Goal: Information Seeking & Learning: Understand process/instructions

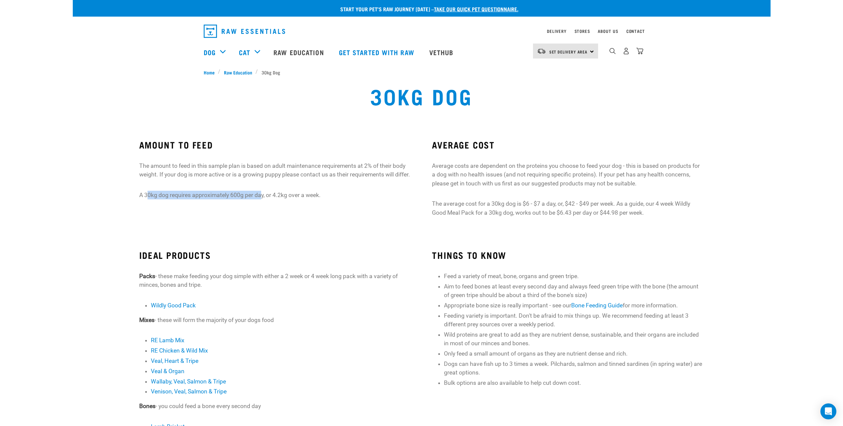
drag, startPoint x: 148, startPoint y: 203, endPoint x: 261, endPoint y: 203, distance: 113.3
click at [261, 199] on p "A 30kg dog requires approximately 600g per day, or 4.2kg over a week." at bounding box center [275, 195] width 272 height 9
drag, startPoint x: 261, startPoint y: 203, endPoint x: 311, endPoint y: 223, distance: 53.6
click at [311, 223] on div "AMOUNT TO FEED The amount to feed in this sample plan is based on adult mainten…" at bounding box center [275, 181] width 293 height 102
drag, startPoint x: 274, startPoint y: 205, endPoint x: 321, endPoint y: 205, distance: 47.9
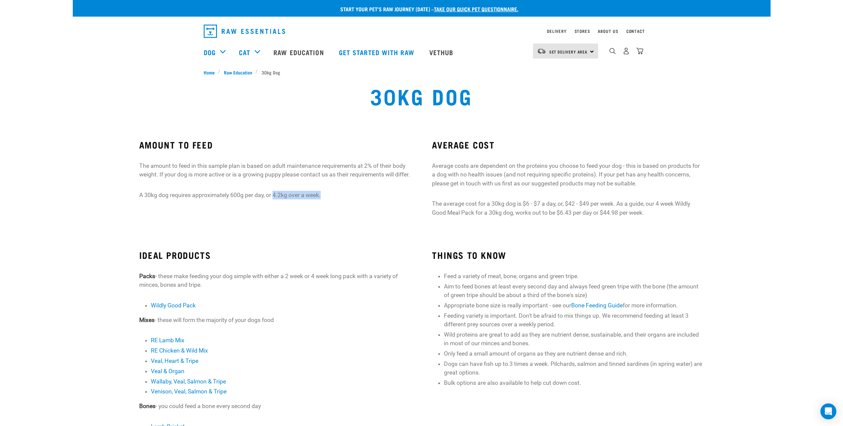
click at [321, 199] on p "A 30kg dog requires approximately 600g per day, or 4.2kg over a week." at bounding box center [275, 195] width 272 height 9
drag, startPoint x: 321, startPoint y: 205, endPoint x: 270, endPoint y: 235, distance: 59.2
click at [270, 235] on section "AMOUNT TO FEED The amount to feed in this sample plan is based on adult mainten…" at bounding box center [422, 181] width 698 height 110
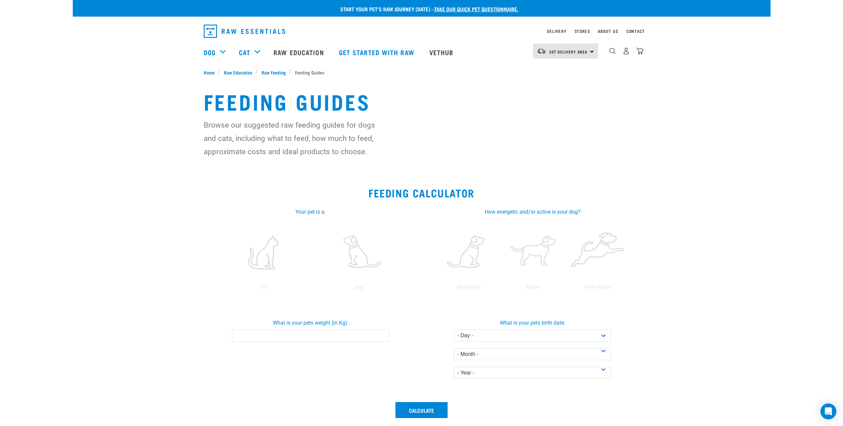
click at [329, 337] on input "What is your pets weight (in Kg):" at bounding box center [310, 336] width 157 height 12
type input "30"
click at [486, 338] on select "- Day - 1 2 3 4 5 6 7 8 9 10 11 12 13 14 15 16 17 18 19 20 21 22 23 24 25 26 27" at bounding box center [532, 336] width 157 height 12
select select "22"
click at [454, 330] on select "- Day - 1 2 3 4 5 6 7 8 9 10 11 12 13 14 15 16 17 18 19 20 21 22 23 24 25 26 27" at bounding box center [532, 336] width 157 height 12
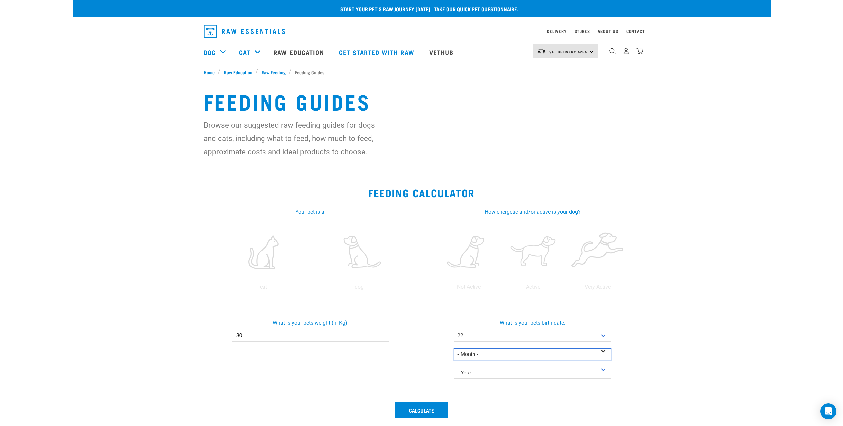
click at [492, 351] on select "- Month - January February March April May June July August September October N…" at bounding box center [532, 354] width 157 height 12
select select "August"
click at [454, 348] on select "- Month - January February March April May June July August September October N…" at bounding box center [532, 354] width 157 height 12
click at [492, 377] on select "- Year - 2025 2024 2023 2022 2021 2020 2019 2018 2017 2016 2015 2014" at bounding box center [532, 373] width 157 height 12
select select "2024"
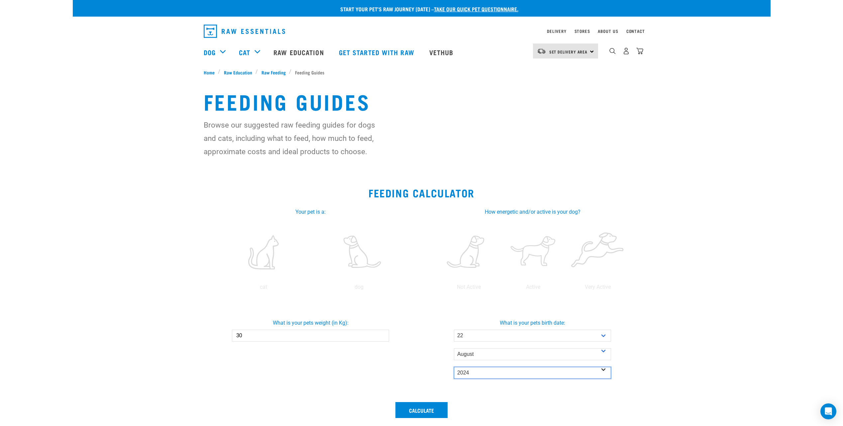
click at [454, 367] on select "- Year - 2025 2024 2023 2022 2021 2020 2019 2018 2017 2016 2015 2014" at bounding box center [532, 373] width 157 height 12
click at [422, 408] on button "Calculate" at bounding box center [421, 410] width 52 height 16
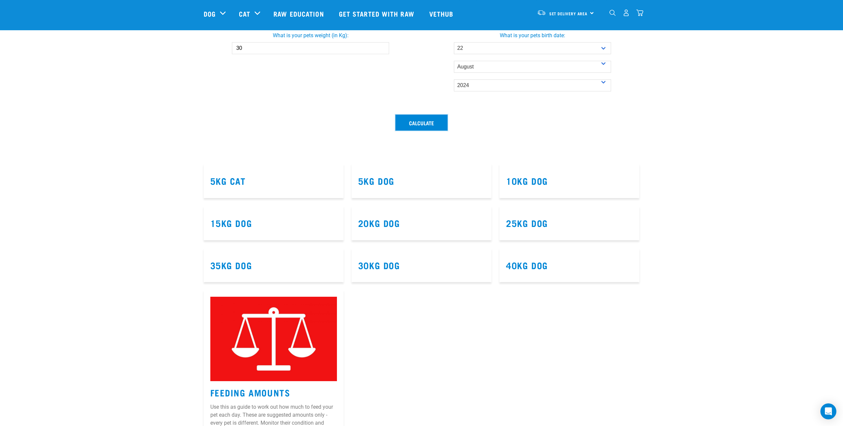
scroll to position [100, 0]
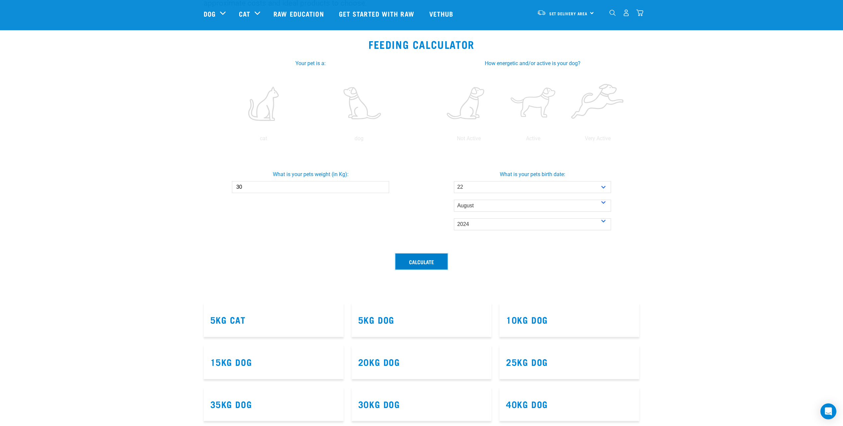
click at [428, 261] on button "Calculate" at bounding box center [421, 262] width 52 height 16
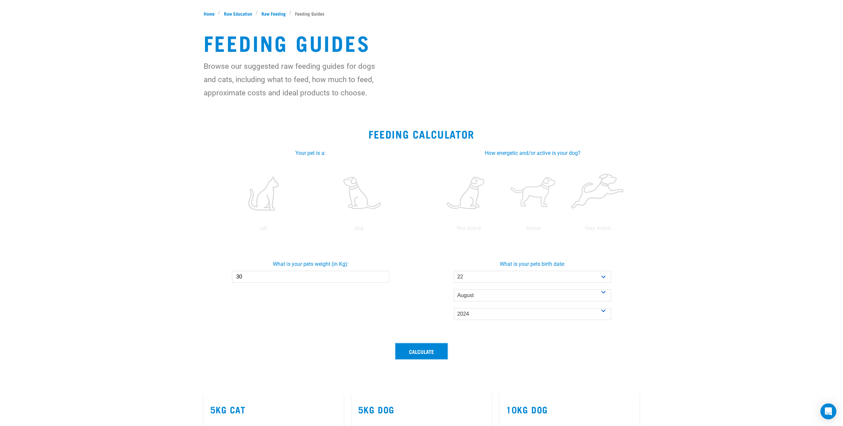
scroll to position [0, 0]
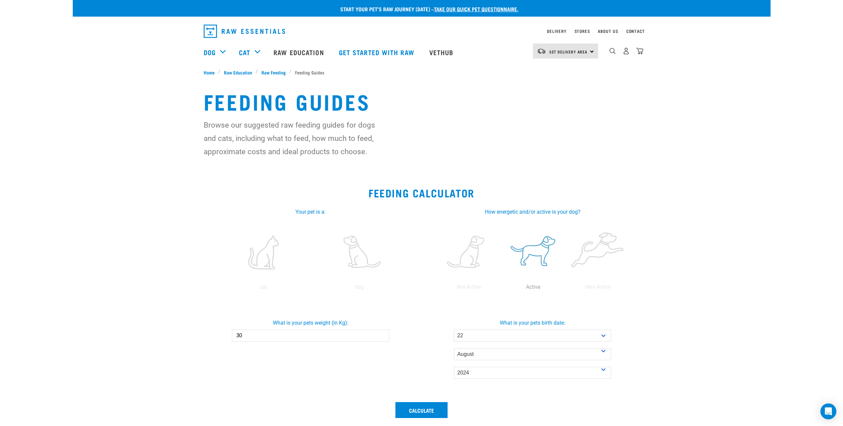
click at [529, 254] on label at bounding box center [533, 252] width 62 height 56
click at [501, 289] on input "radio" at bounding box center [501, 289] width 0 height 0
click at [349, 258] on label at bounding box center [359, 252] width 93 height 56
click at [311, 289] on input "radio" at bounding box center [311, 289] width 0 height 0
click at [423, 411] on button "Calculate" at bounding box center [421, 410] width 52 height 16
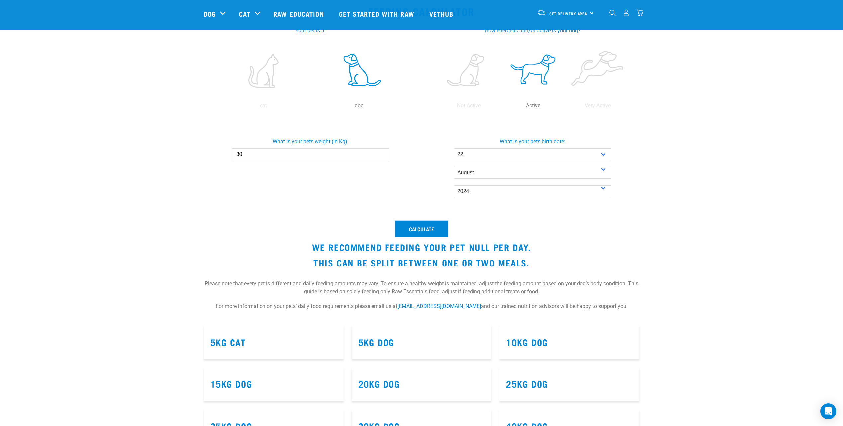
scroll to position [133, 0]
click at [309, 157] on input "30" at bounding box center [310, 154] width 157 height 12
click at [429, 232] on button "Calculate" at bounding box center [421, 228] width 52 height 16
drag, startPoint x: 260, startPoint y: 157, endPoint x: 217, endPoint y: 148, distance: 43.8
click at [217, 148] on div "What is your pets weight (in Kg): 300" at bounding box center [310, 146] width 225 height 28
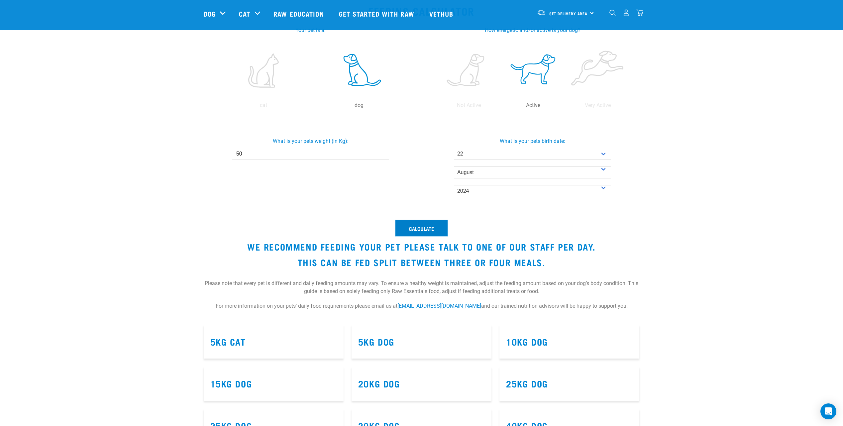
click at [420, 230] on button "Calculate" at bounding box center [421, 228] width 52 height 16
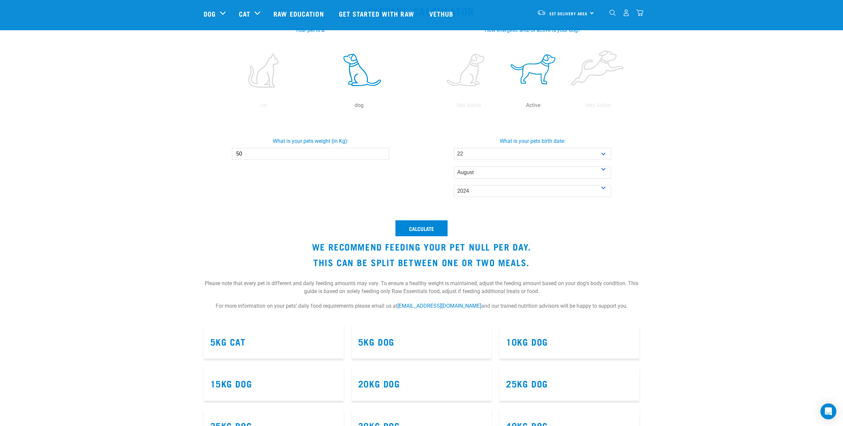
drag, startPoint x: 260, startPoint y: 154, endPoint x: 205, endPoint y: 150, distance: 55.0
click at [205, 150] on div "What is your pets weight (in Kg): 50" at bounding box center [310, 146] width 225 height 28
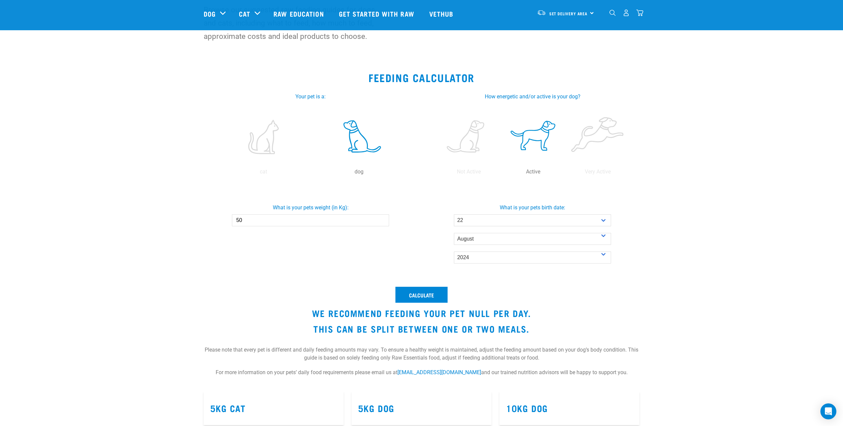
scroll to position [100, 0]
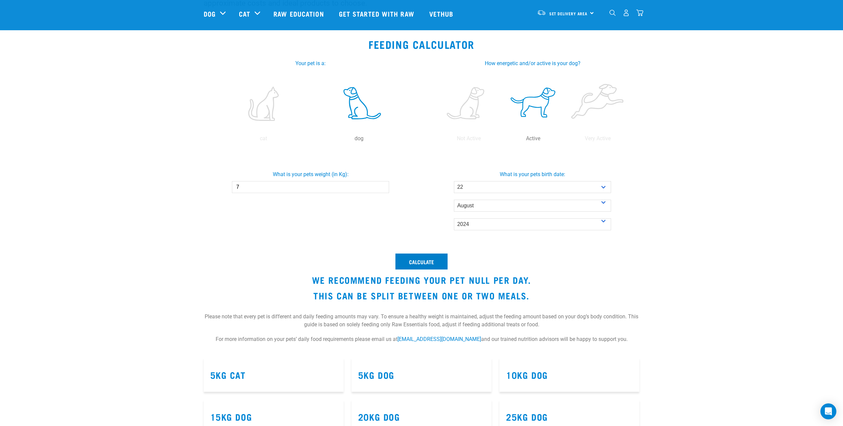
type input "7"
click at [429, 260] on button "Calculate" at bounding box center [421, 262] width 52 height 16
click at [426, 263] on button "Calculate" at bounding box center [421, 262] width 52 height 16
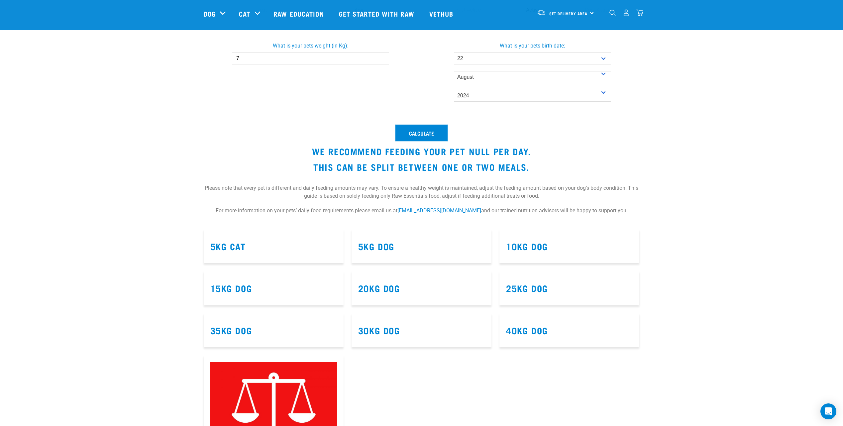
scroll to position [233, 0]
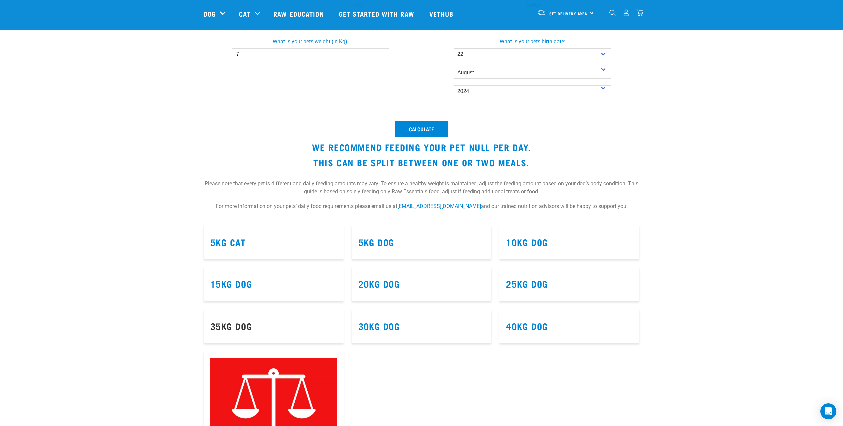
click at [230, 325] on link "35kg Dog" at bounding box center [231, 325] width 42 height 5
click at [239, 326] on link "35kg Dog" at bounding box center [231, 325] width 42 height 5
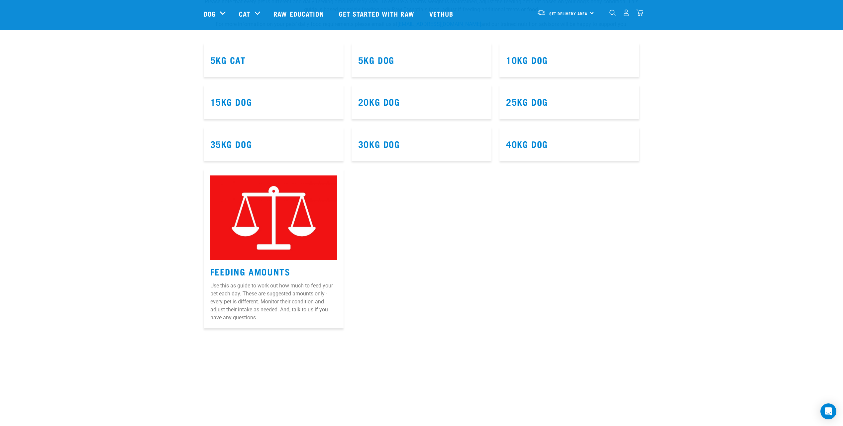
scroll to position [432, 0]
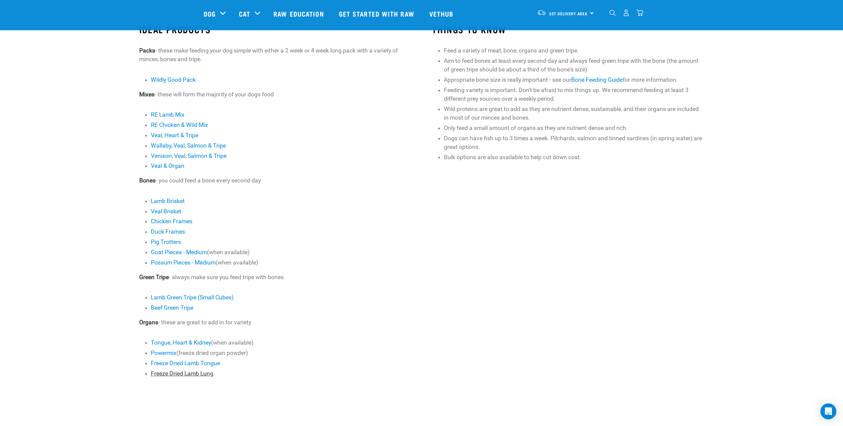
scroll to position [266, 0]
